Goal: Communication & Community: Answer question/provide support

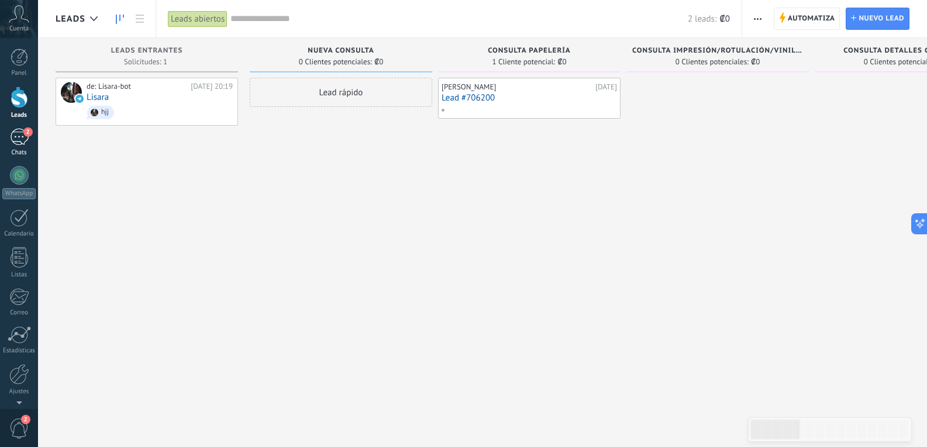
click at [20, 140] on div "2" at bounding box center [19, 137] width 19 height 17
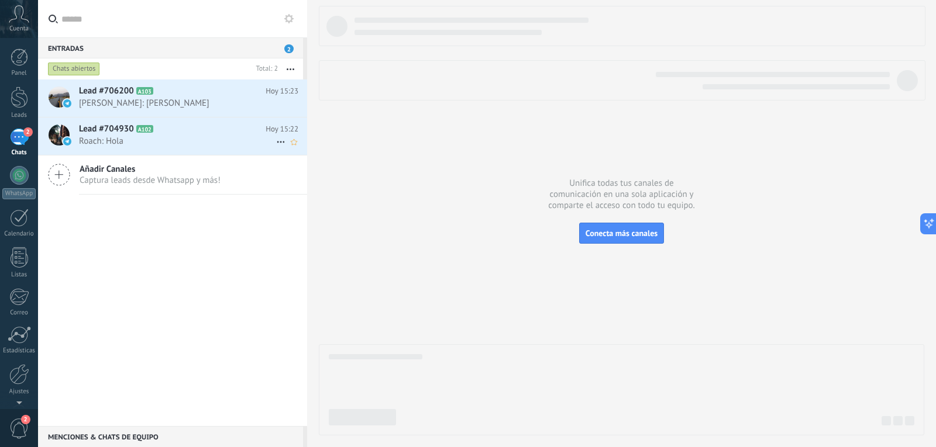
click at [185, 137] on span "Roach: Hola" at bounding box center [177, 141] width 197 height 11
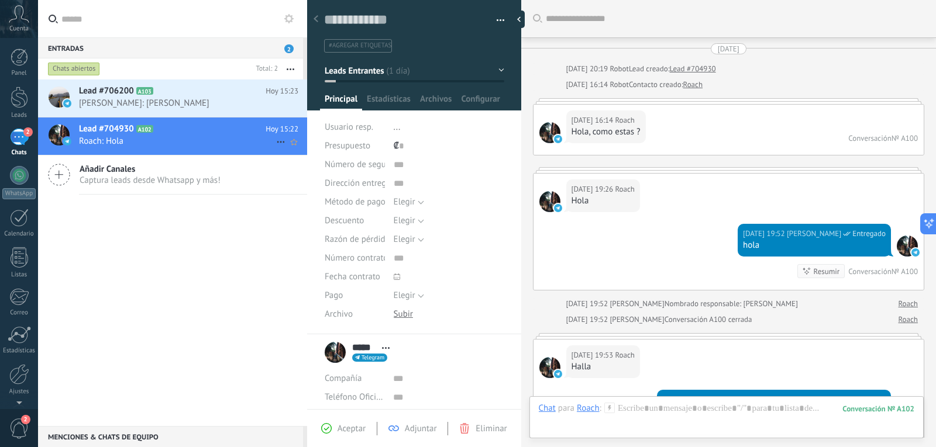
scroll to position [685, 0]
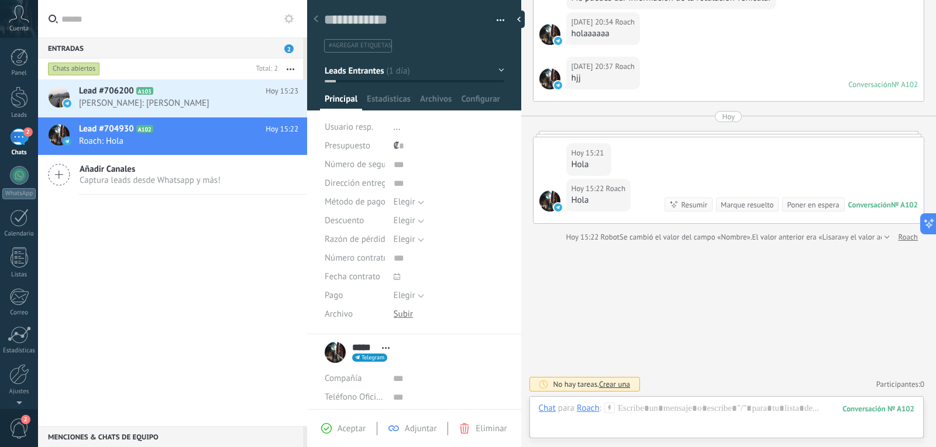
click at [337, 349] on div "***** [PERSON_NAME] ***** [PERSON_NAME] Apellido Abrir detalle Copie el nombre …" at bounding box center [360, 352] width 71 height 29
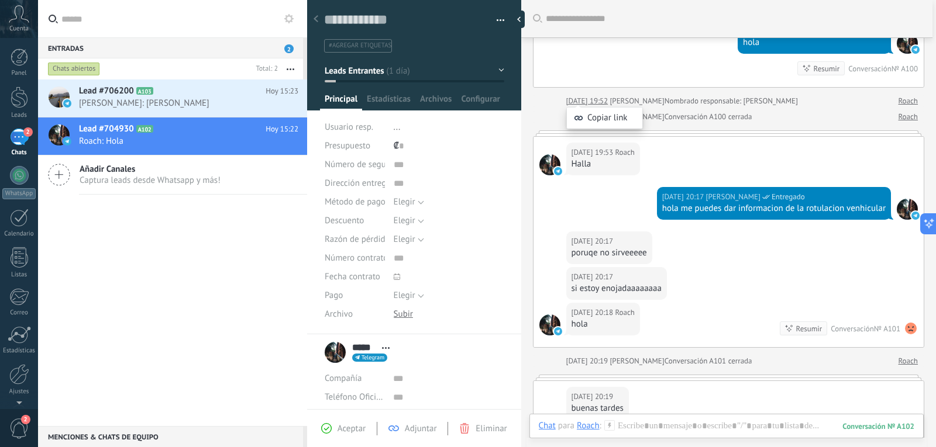
scroll to position [202, 0]
click at [902, 46] on div at bounding box center [907, 43] width 21 height 21
click at [590, 308] on body ".abccls-1,.abccls-2{fill-rule:evenodd}.abccls-2{fill:#fff} .abfcls-1{fill:none}…" at bounding box center [468, 223] width 936 height 447
click at [385, 346] on span "Abrir detalle Copie el nombre Desatar Contacto principal" at bounding box center [385, 348] width 19 height 9
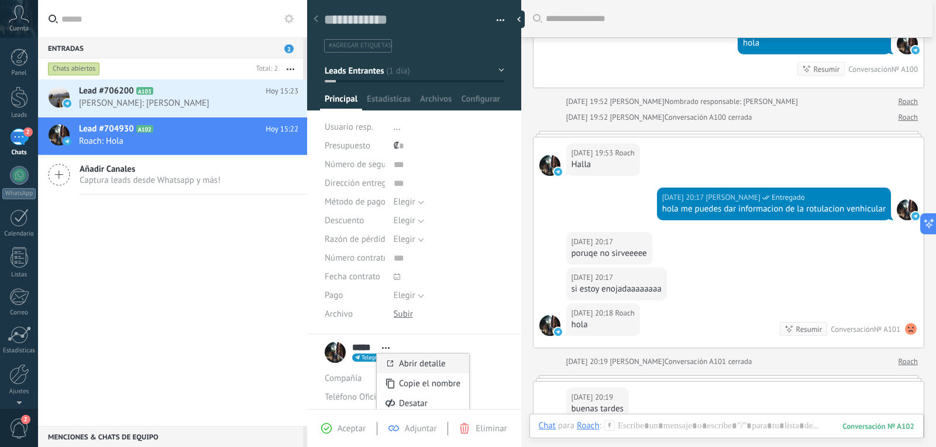
click at [414, 369] on link "Abrir detalle" at bounding box center [422, 364] width 47 height 11
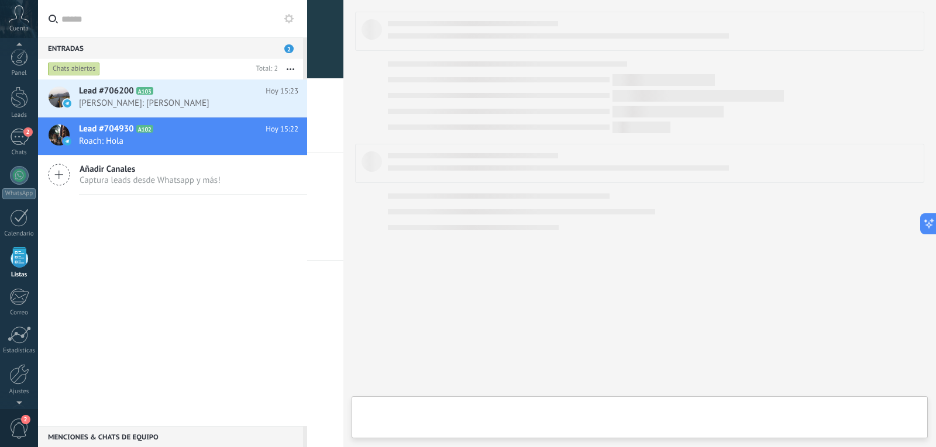
scroll to position [30, 0]
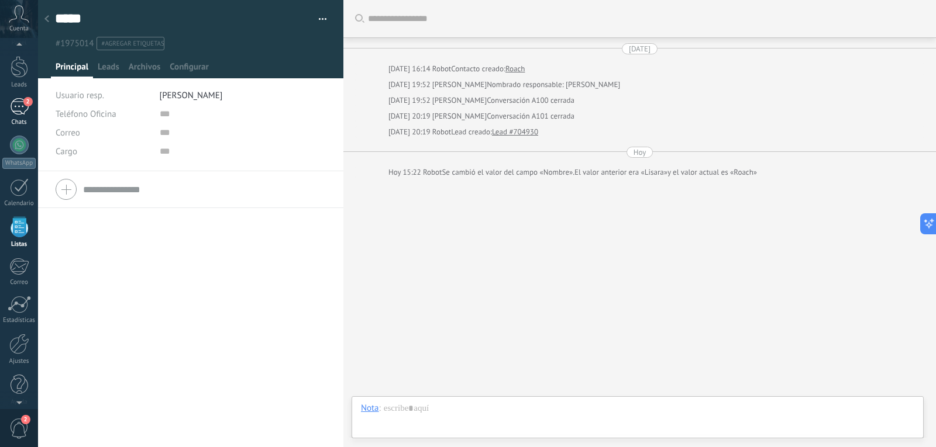
click at [20, 105] on div "2" at bounding box center [19, 106] width 19 height 17
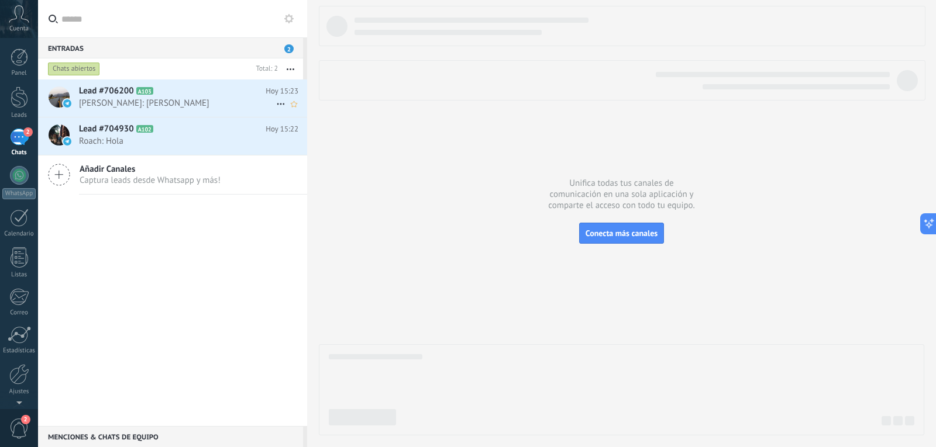
click at [227, 99] on span "[PERSON_NAME]: [PERSON_NAME]" at bounding box center [177, 103] width 197 height 11
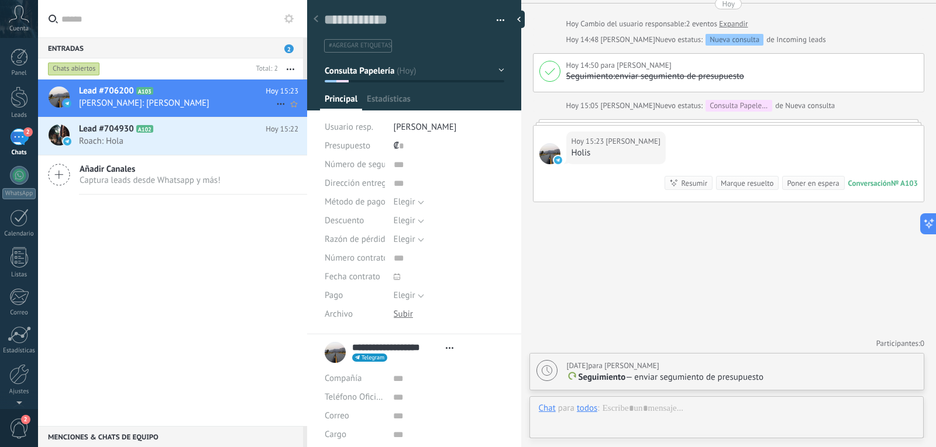
scroll to position [18, 0]
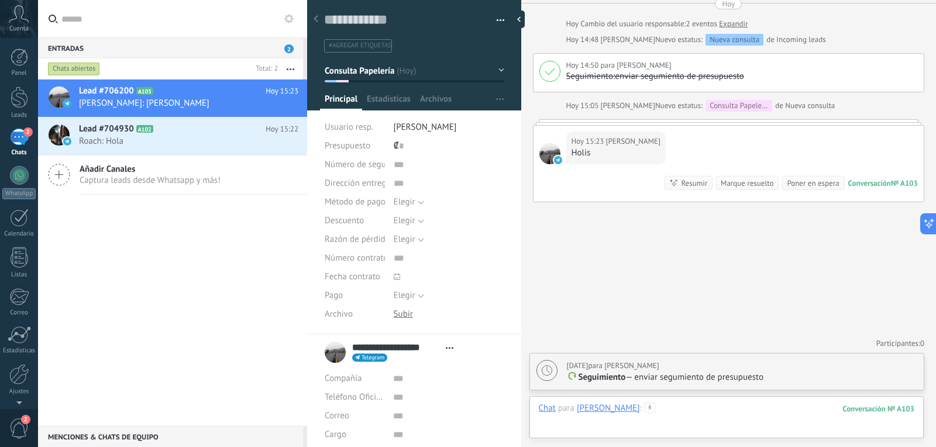
click at [643, 433] on div at bounding box center [727, 420] width 376 height 35
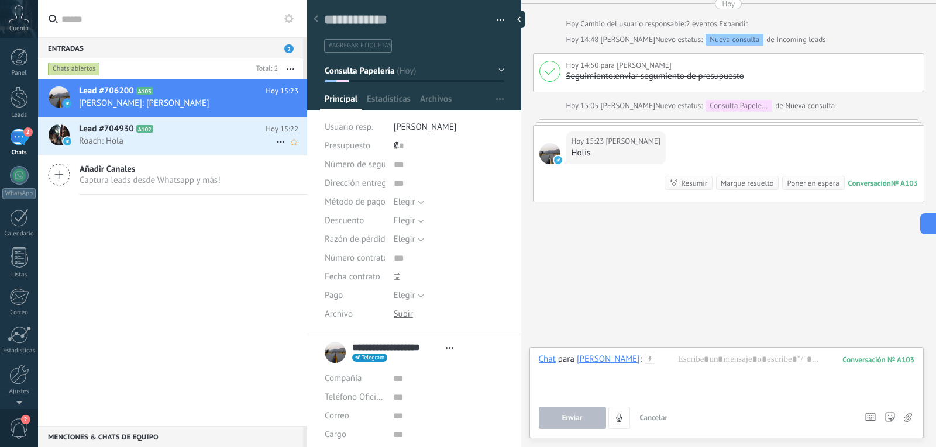
click at [220, 145] on span "Roach: Hola" at bounding box center [177, 141] width 197 height 11
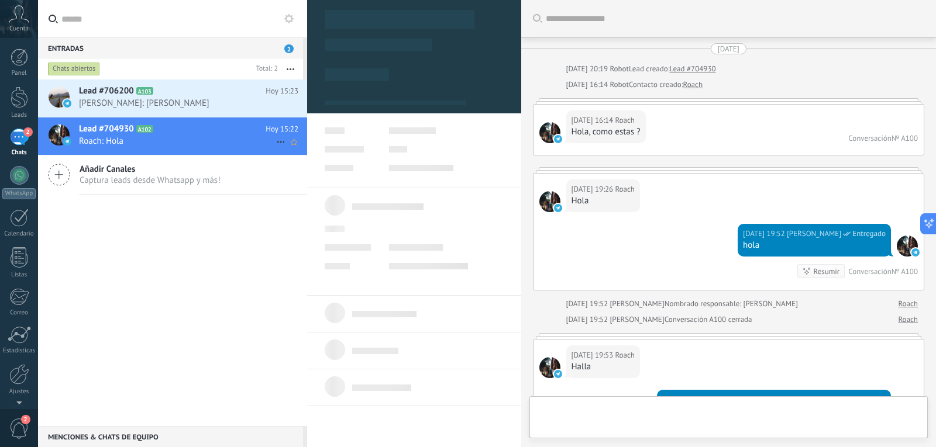
type textarea "**********"
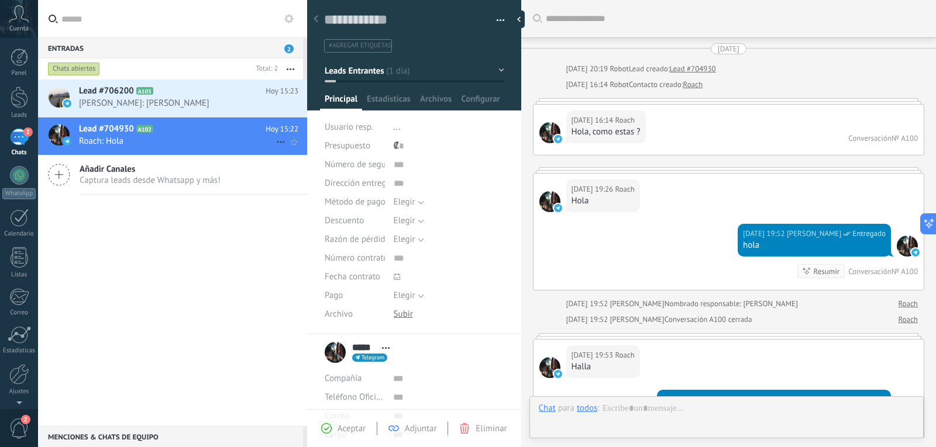
scroll to position [685, 0]
